Goal: Navigation & Orientation: Find specific page/section

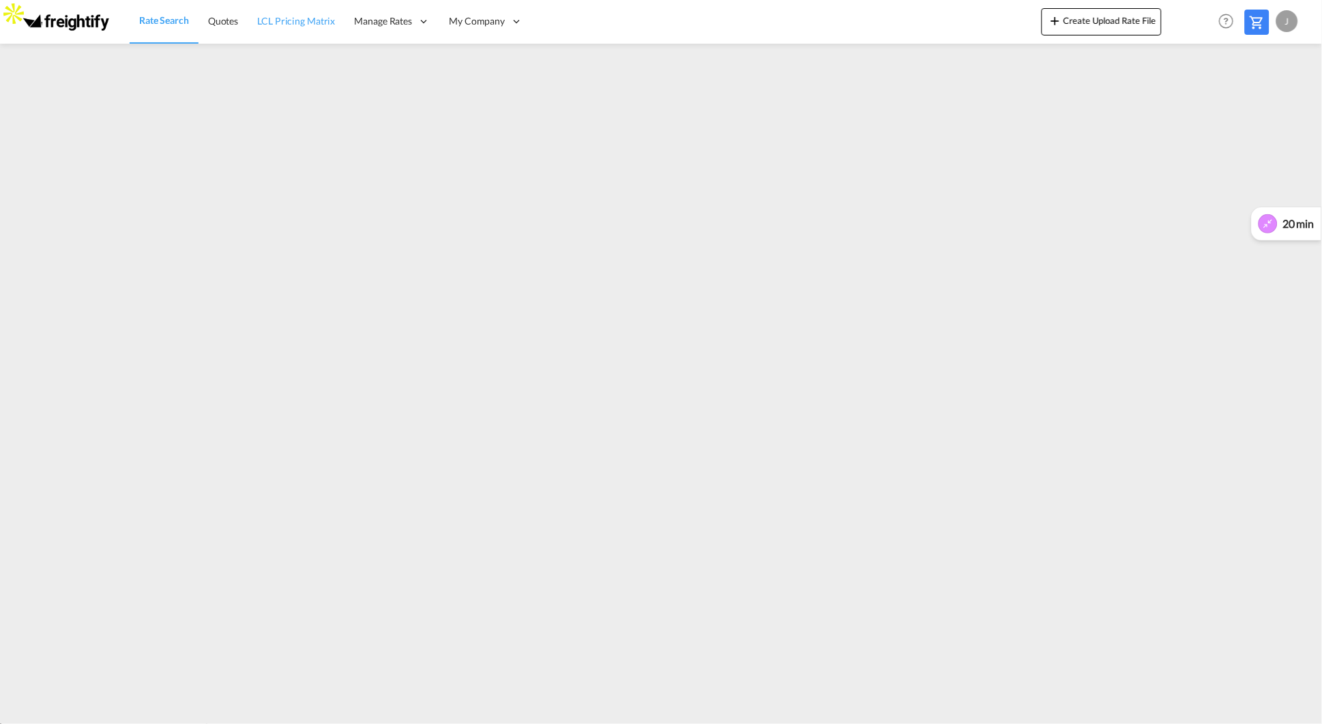
click at [315, 21] on span "LCL Pricing Matrix" at bounding box center [296, 21] width 78 height 12
drag, startPoint x: 1299, startPoint y: 223, endPoint x: 1338, endPoint y: 501, distance: 281.1
click at [1322, 501] on html "Rate Search Quotes LCL Pricing Matrix Manage Rates Contract Rates [GEOGRAPHIC_D…" at bounding box center [661, 362] width 1322 height 724
drag, startPoint x: 1313, startPoint y: 495, endPoint x: 1325, endPoint y: 589, distance: 94.3
click at [1322, 589] on html "Rate Search Quotes LCL Pricing Matrix Manage Rates Contract Rates [GEOGRAPHIC_D…" at bounding box center [661, 362] width 1322 height 724
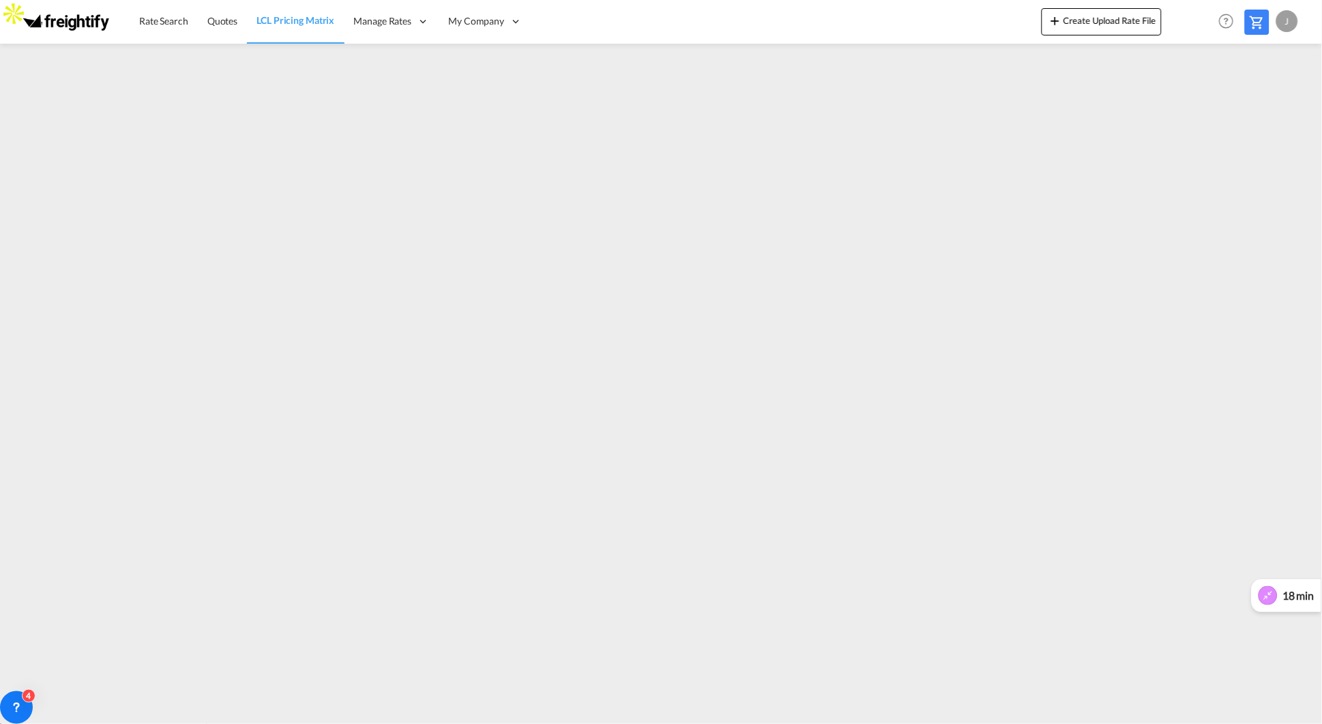
click at [182, 709] on div at bounding box center [661, 378] width 1322 height 668
drag, startPoint x: 1310, startPoint y: 76, endPoint x: 1328, endPoint y: 90, distance: 22.8
click at [1322, 90] on html "Rate Search Quotes LCL Pricing Matrix Manage Rates Contract Rates [GEOGRAPHIC_D…" at bounding box center [661, 362] width 1322 height 724
drag, startPoint x: 1311, startPoint y: 93, endPoint x: 1304, endPoint y: 692, distance: 599.7
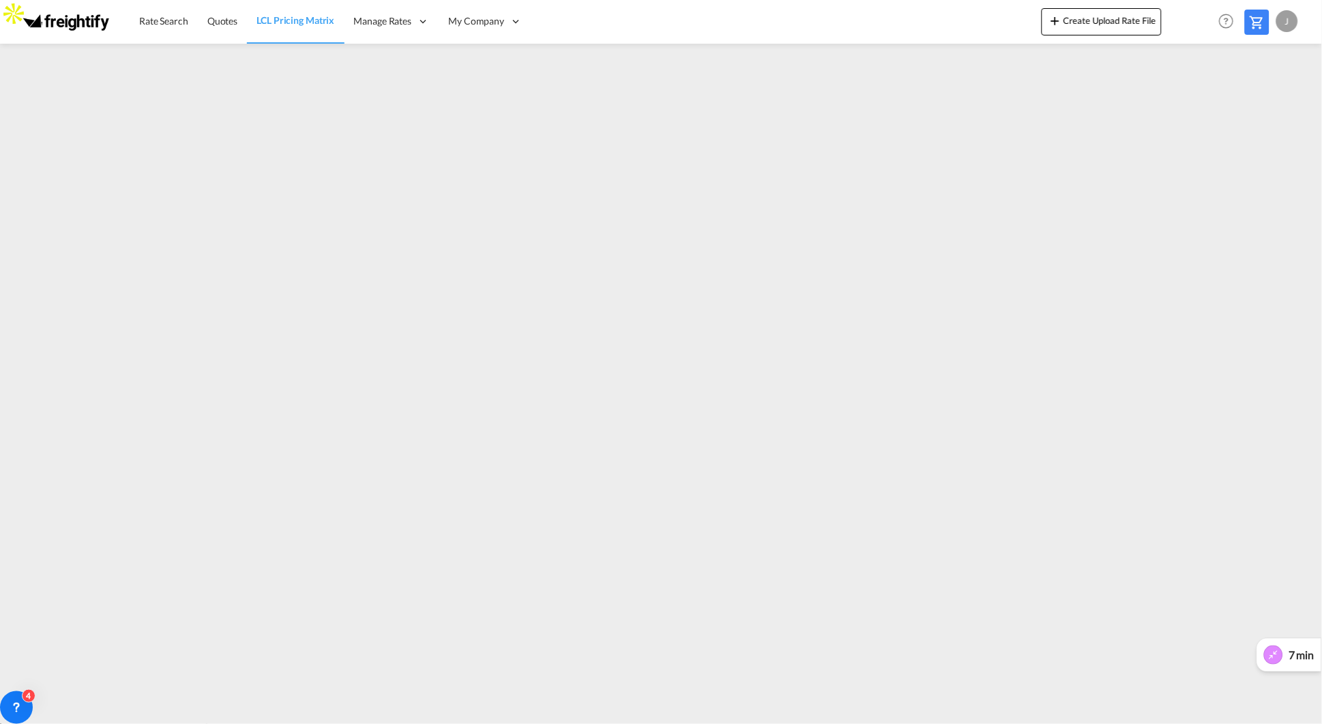
drag, startPoint x: 1304, startPoint y: 504, endPoint x: 1299, endPoint y: 662, distance: 158.4
click at [1299, 662] on body "Rate Search Quotes LCL Pricing Matrix Manage Rates Contract Rates [GEOGRAPHIC_D…" at bounding box center [661, 362] width 1322 height 724
click at [1296, 27] on div at bounding box center [661, 27] width 1322 height 0
click at [22, 18] on button "button" at bounding box center [16, 16] width 11 height 4
